Goal: Task Accomplishment & Management: Use online tool/utility

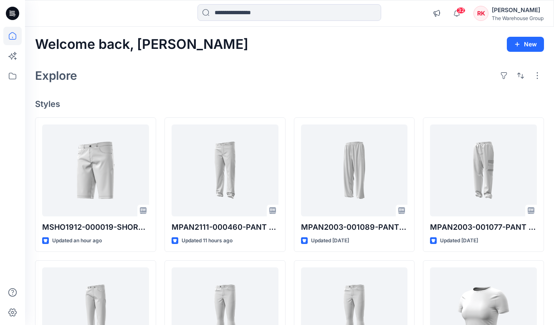
click at [274, 106] on h4 "Styles" at bounding box center [289, 104] width 509 height 10
click at [192, 96] on div "Welcome back, [PERSON_NAME] New Explore Styles MSHO1912-000019-SHORT HHM CLASSI…" at bounding box center [289, 302] width 529 height 551
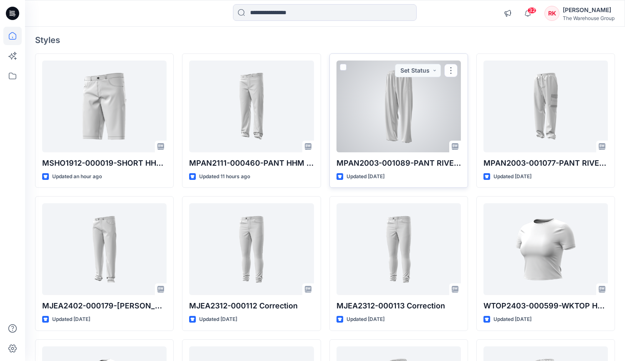
scroll to position [65, 0]
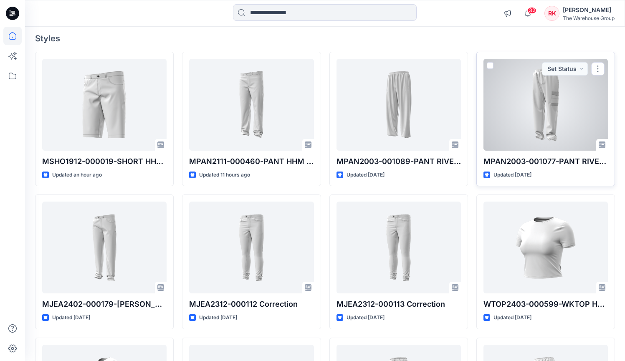
click at [544, 125] on div at bounding box center [545, 105] width 124 height 92
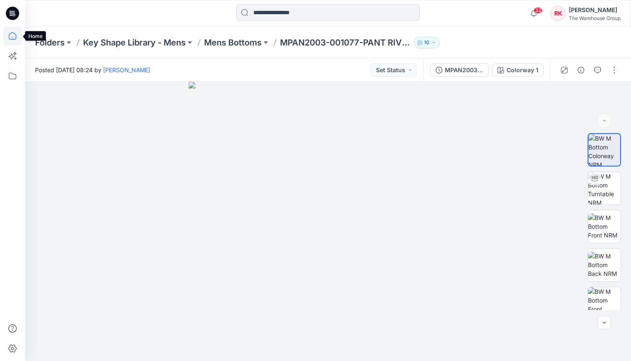
click at [16, 37] on icon at bounding box center [13, 36] width 8 height 8
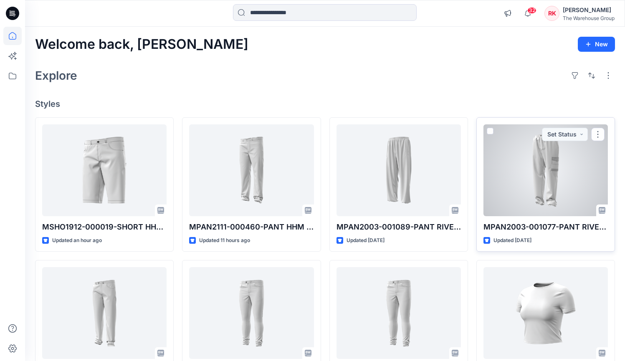
click at [523, 186] on div at bounding box center [545, 170] width 124 height 92
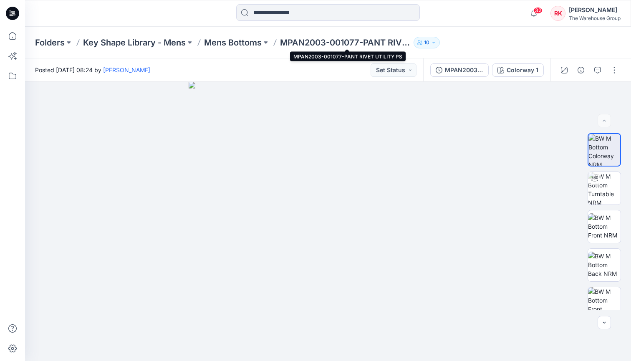
click at [329, 42] on p "MPAN2003-001077-PANT RIVET UTILITY PS" at bounding box center [345, 43] width 130 height 12
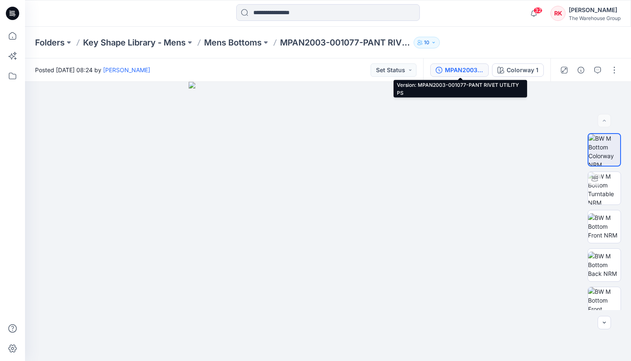
click at [461, 72] on div "MPAN2003-001077-PANT RIVET UTILITY PS" at bounding box center [464, 69] width 38 height 9
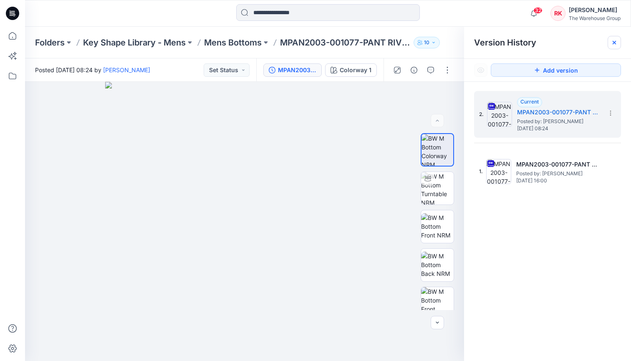
click at [559, 42] on icon at bounding box center [614, 42] width 7 height 7
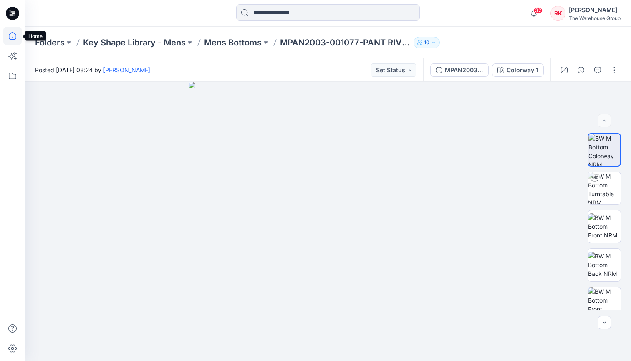
click at [13, 39] on icon at bounding box center [12, 36] width 18 height 18
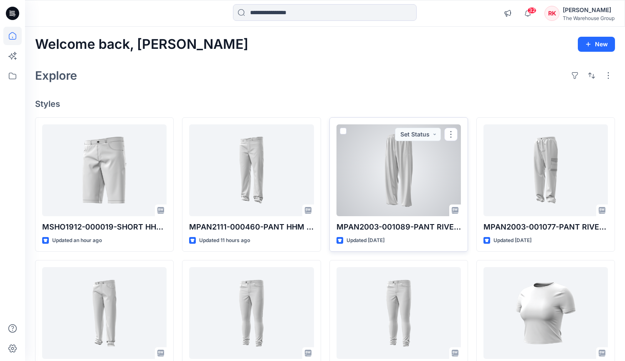
click at [401, 185] on div at bounding box center [398, 170] width 124 height 92
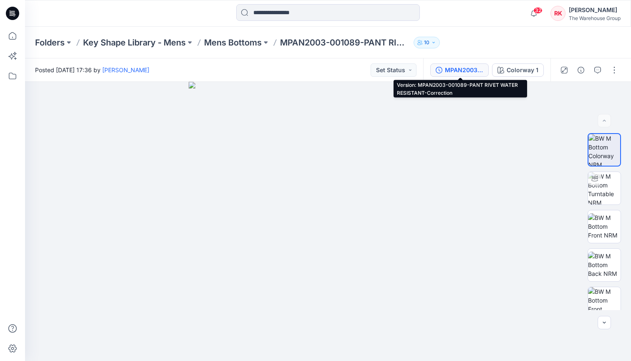
click at [461, 73] on div "MPAN2003-001089-PANT RIVET WATER RESISTANT-Correction" at bounding box center [464, 69] width 38 height 9
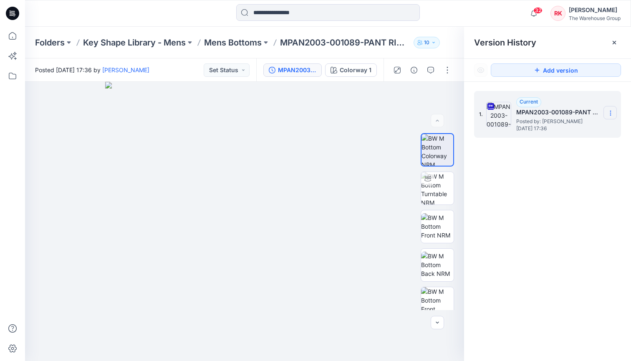
click at [559, 112] on icon at bounding box center [610, 113] width 7 height 7
click at [488, 257] on div "1. Current MPAN2003-001089-PANT RIVET WATER RESISTANT-Correction Posted by: [PE…" at bounding box center [547, 227] width 167 height 291
click at [559, 115] on icon at bounding box center [610, 113] width 7 height 7
click at [556, 163] on span "Rename Version" at bounding box center [554, 163] width 43 height 10
click at [559, 111] on input "**********" at bounding box center [569, 111] width 92 height 13
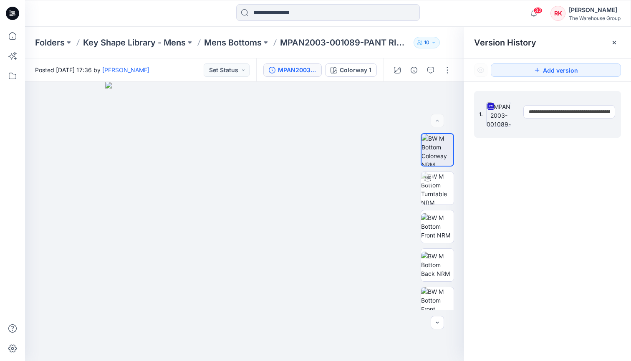
drag, startPoint x: 576, startPoint y: 112, endPoint x: 527, endPoint y: 111, distance: 48.8
click at [527, 111] on input "**********" at bounding box center [569, 111] width 92 height 13
click at [559, 235] on div "**********" at bounding box center [547, 227] width 167 height 291
click at [305, 13] on input at bounding box center [328, 12] width 184 height 17
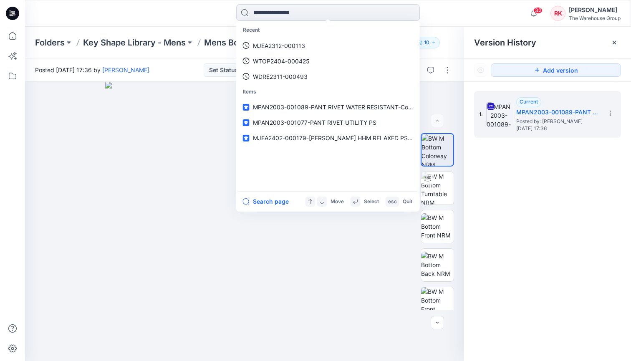
paste input "**********"
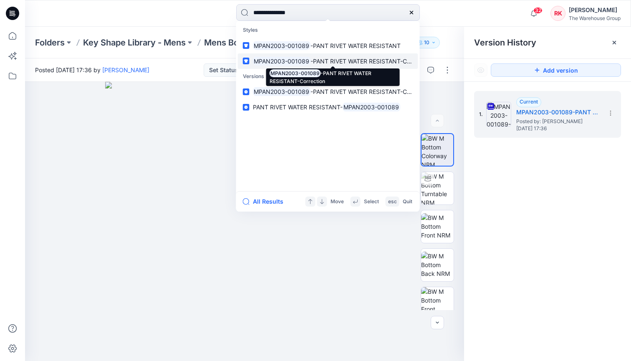
type input "**********"
click at [315, 64] on p "MPAN2003-001089 -PANT RIVET WATER RESISTANT-Correction" at bounding box center [333, 61] width 160 height 9
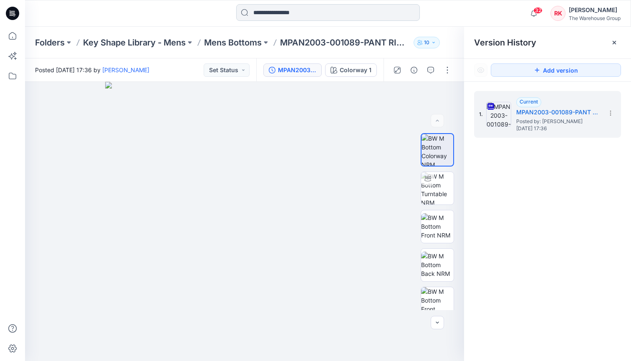
click at [324, 13] on input at bounding box center [328, 12] width 184 height 17
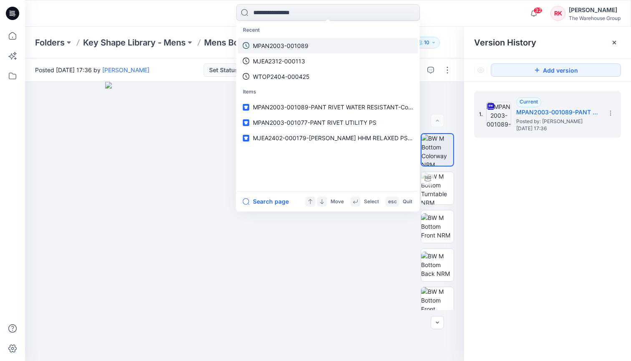
click at [288, 47] on p "MPAN2003-001089" at bounding box center [280, 45] width 55 height 9
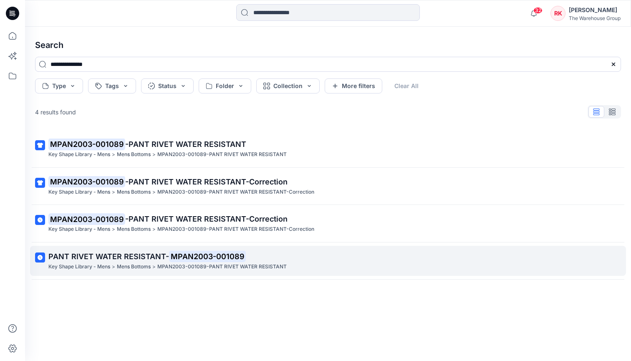
click at [182, 255] on mark "MPAN2003-001089" at bounding box center [207, 256] width 77 height 12
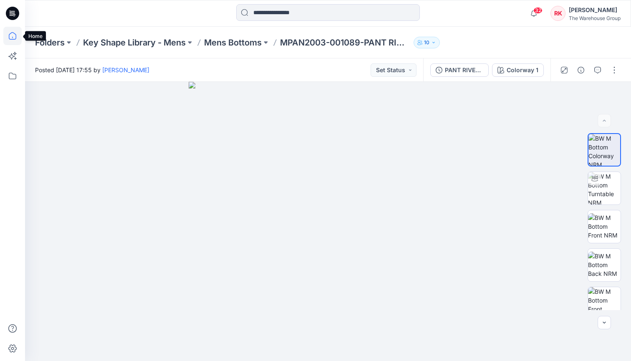
click at [15, 37] on icon at bounding box center [12, 36] width 18 height 18
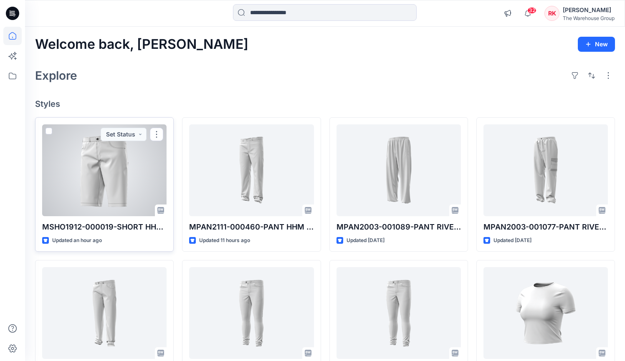
click at [108, 191] on div at bounding box center [104, 170] width 124 height 92
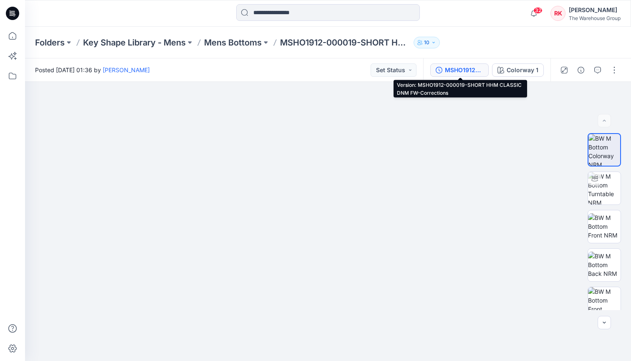
click at [466, 68] on div "MSHO1912-000019-SHORT HHM CLASSIC DNM FW-Corrections" at bounding box center [464, 69] width 38 height 9
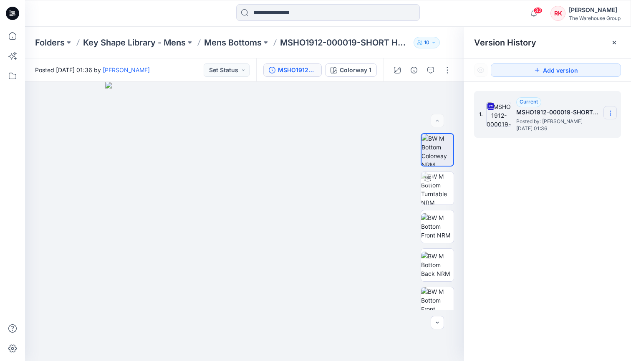
click at [559, 113] on icon at bounding box center [610, 113] width 7 height 7
click at [545, 162] on span "Rename Version" at bounding box center [554, 163] width 43 height 10
click at [559, 113] on input "**********" at bounding box center [569, 111] width 92 height 13
drag, startPoint x: 576, startPoint y: 112, endPoint x: 521, endPoint y: 112, distance: 55.1
click at [521, 112] on div "**********" at bounding box center [547, 114] width 147 height 47
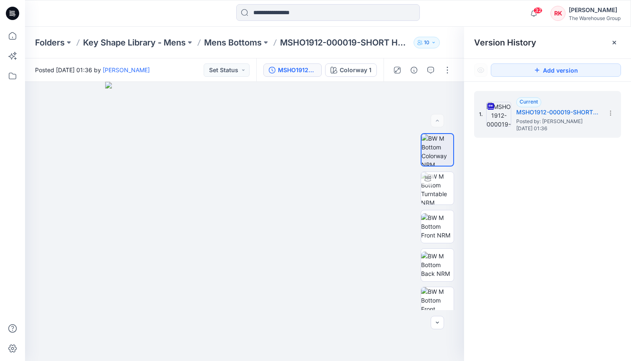
click at [559, 202] on div "1. Current MSHO1912-000019-SHORT HHM CLASSIC DNM FW-Corrections Posted by: [PER…" at bounding box center [547, 227] width 167 height 291
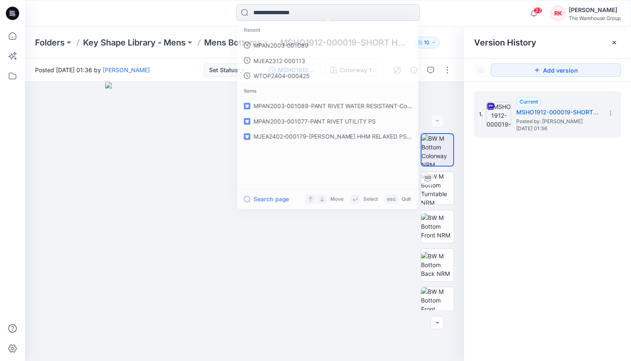
click at [259, 13] on input at bounding box center [328, 12] width 184 height 17
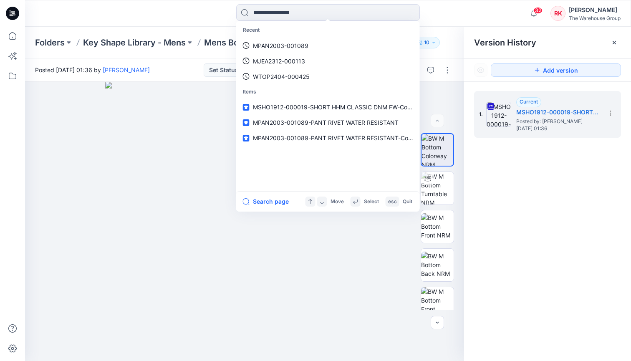
paste input "**********"
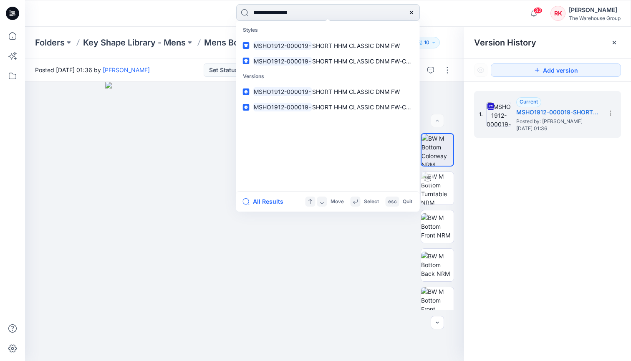
click at [319, 13] on input "**********" at bounding box center [328, 12] width 184 height 17
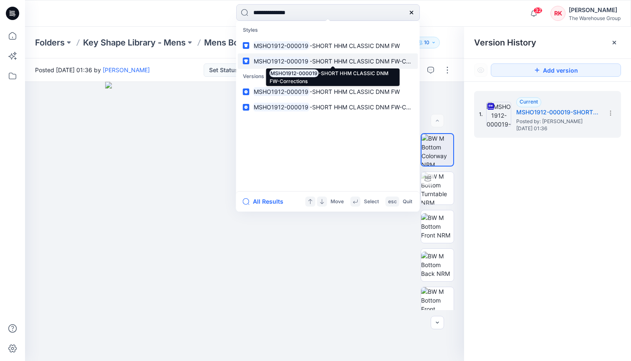
type input "**********"
click at [272, 59] on mark "MSHO1912-000019" at bounding box center [281, 61] width 57 height 10
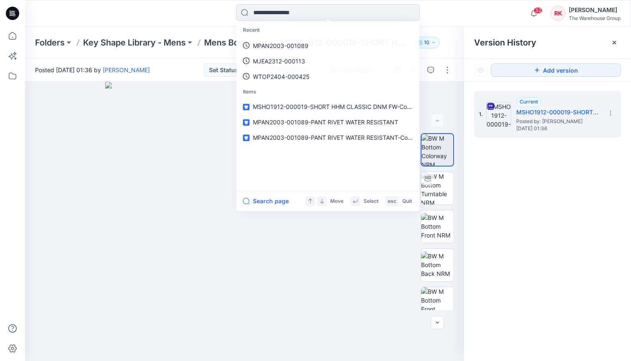
click at [275, 12] on input at bounding box center [328, 12] width 184 height 17
click at [265, 45] on p "MSHO1912-000019" at bounding box center [280, 45] width 55 height 9
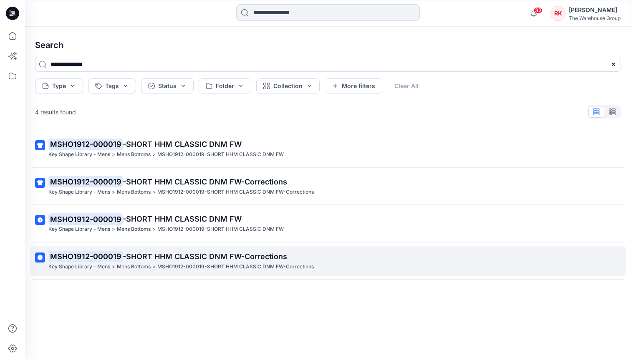
click at [142, 259] on p "MSHO1912-000019 -SHORT HHM CLASSIC DNM FW-Corrections" at bounding box center [326, 257] width 557 height 12
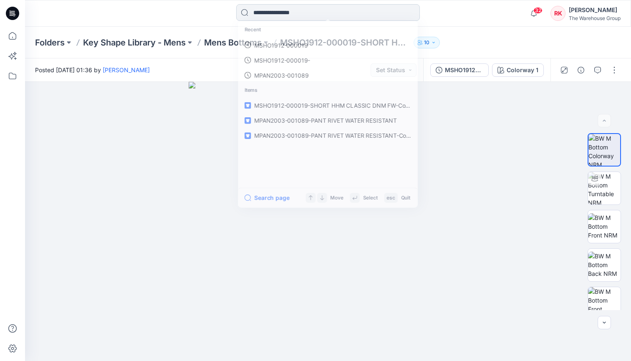
click at [277, 12] on input at bounding box center [328, 12] width 184 height 17
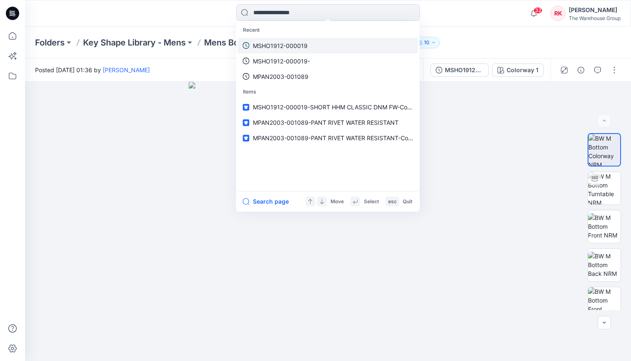
click at [275, 43] on p "MSHO1912-000019" at bounding box center [280, 45] width 55 height 9
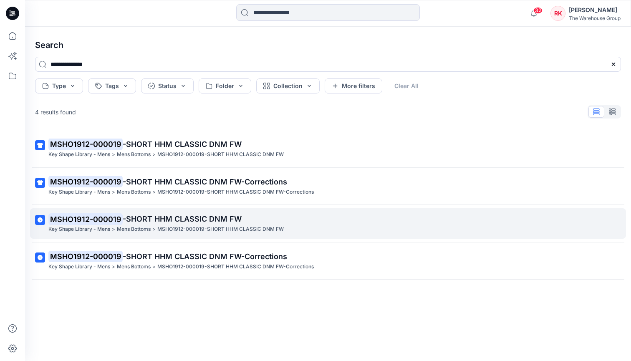
click at [106, 219] on mark "MSHO1912-000019" at bounding box center [85, 219] width 74 height 12
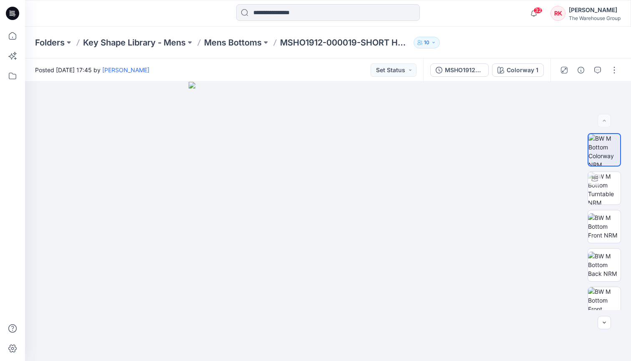
click at [183, 20] on div at bounding box center [327, 13] width 303 height 18
click at [15, 39] on icon at bounding box center [12, 36] width 18 height 18
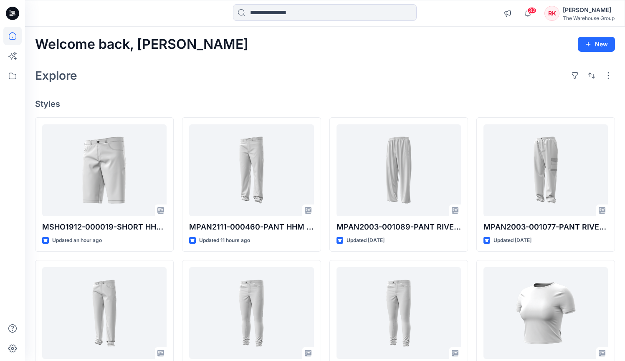
click at [272, 73] on div "Explore" at bounding box center [324, 75] width 579 height 20
click at [271, 74] on div "Explore" at bounding box center [324, 75] width 579 height 20
click at [263, 73] on div "Explore" at bounding box center [324, 75] width 579 height 20
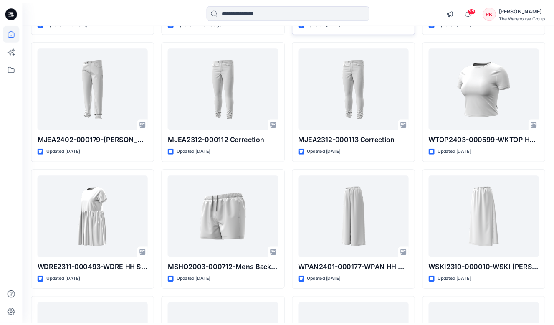
scroll to position [214, 0]
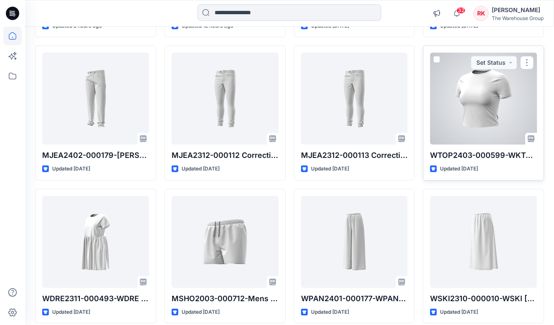
click at [463, 106] on div at bounding box center [483, 99] width 107 height 92
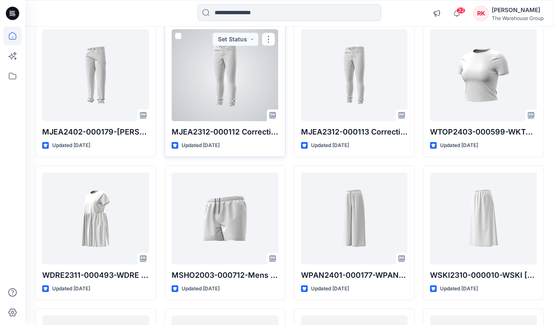
scroll to position [248, 0]
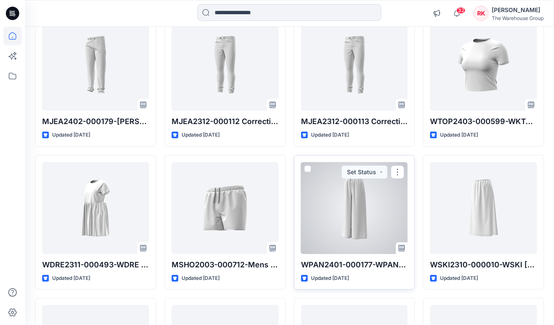
click at [314, 196] on div at bounding box center [354, 208] width 107 height 92
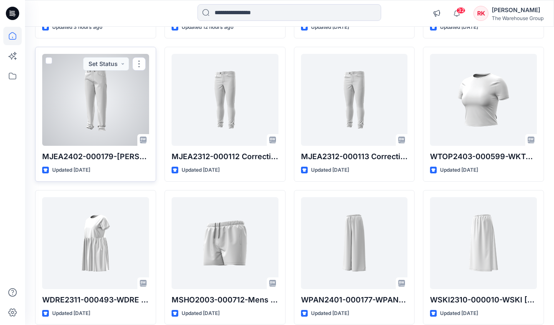
scroll to position [222, 0]
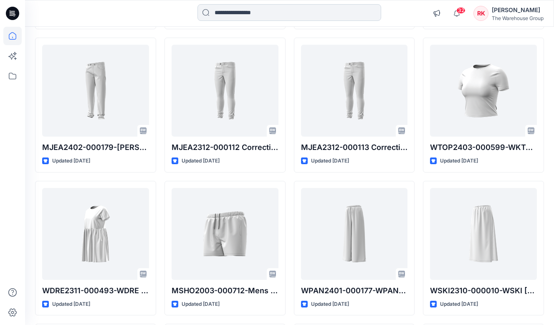
click at [287, 15] on input at bounding box center [289, 12] width 184 height 17
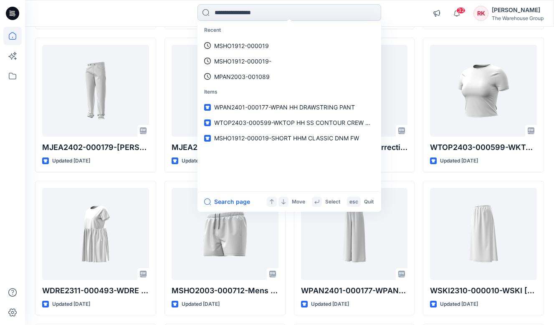
paste input "**********"
type input "**********"
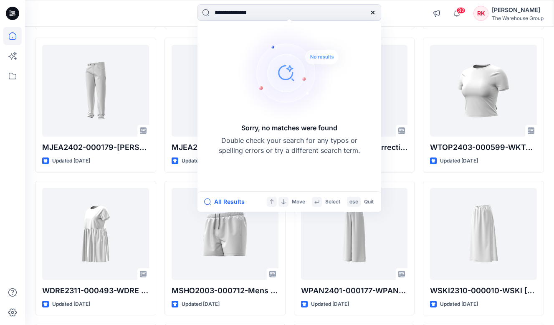
click at [373, 14] on icon at bounding box center [372, 12] width 7 height 7
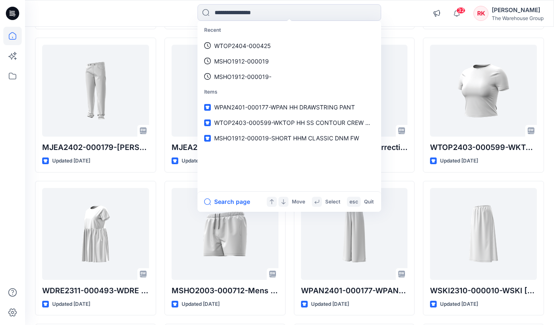
click at [391, 14] on div "Recent WTOP2404-000425 MSHO1912-000019 MSHO1912-000019- Items WPAN2401-000177-W…" at bounding box center [289, 13] width 264 height 18
